Goal: Information Seeking & Learning: Learn about a topic

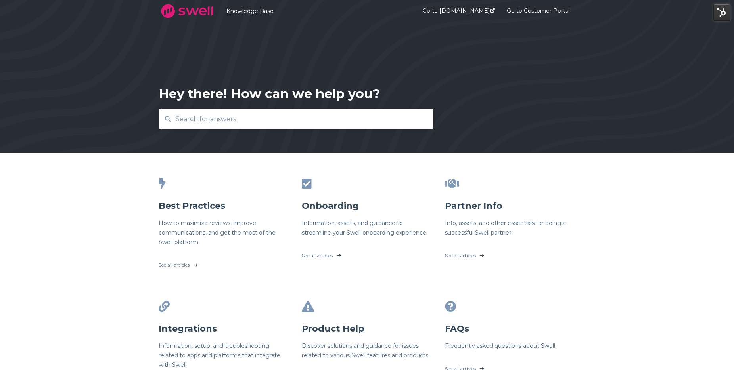
click at [217, 113] on input "text" at bounding box center [296, 119] width 251 height 17
type input "winoms"
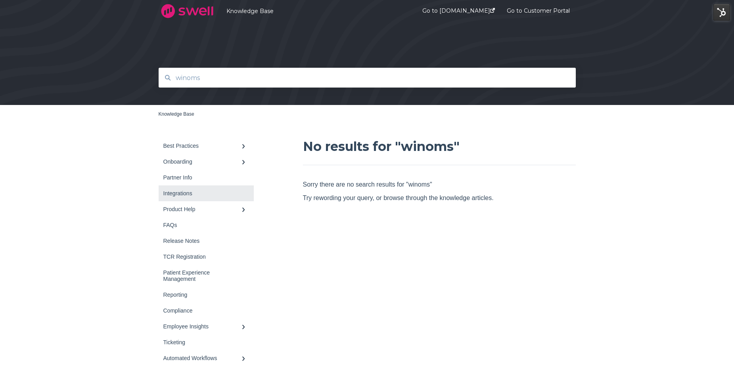
click at [209, 198] on link "Integrations" at bounding box center [206, 194] width 95 height 16
